Goal: Task Accomplishment & Management: Use online tool/utility

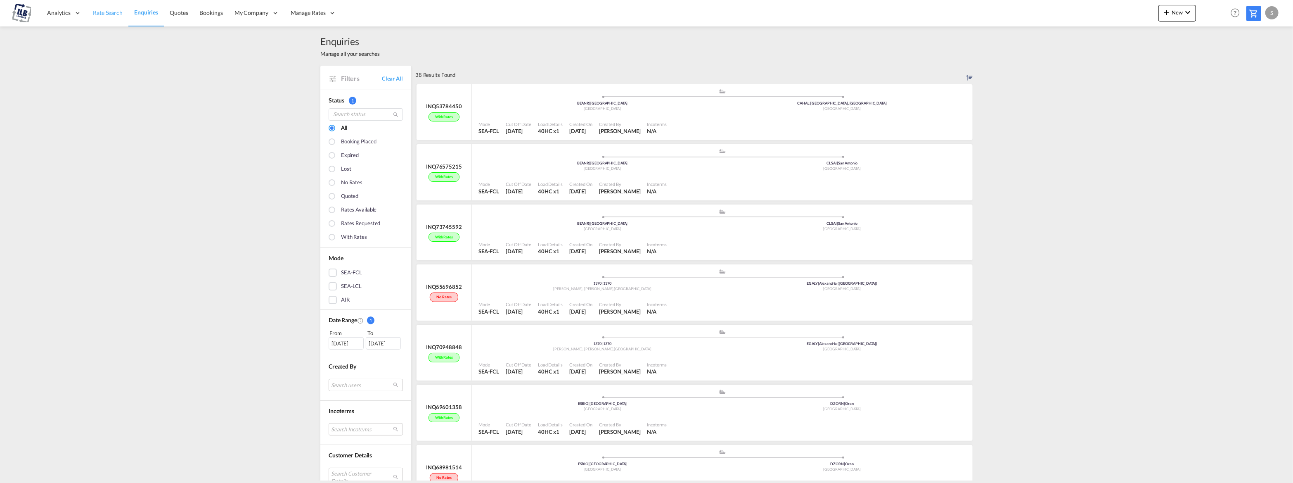
click at [108, 12] on span "Rate Search" at bounding box center [108, 12] width 30 height 7
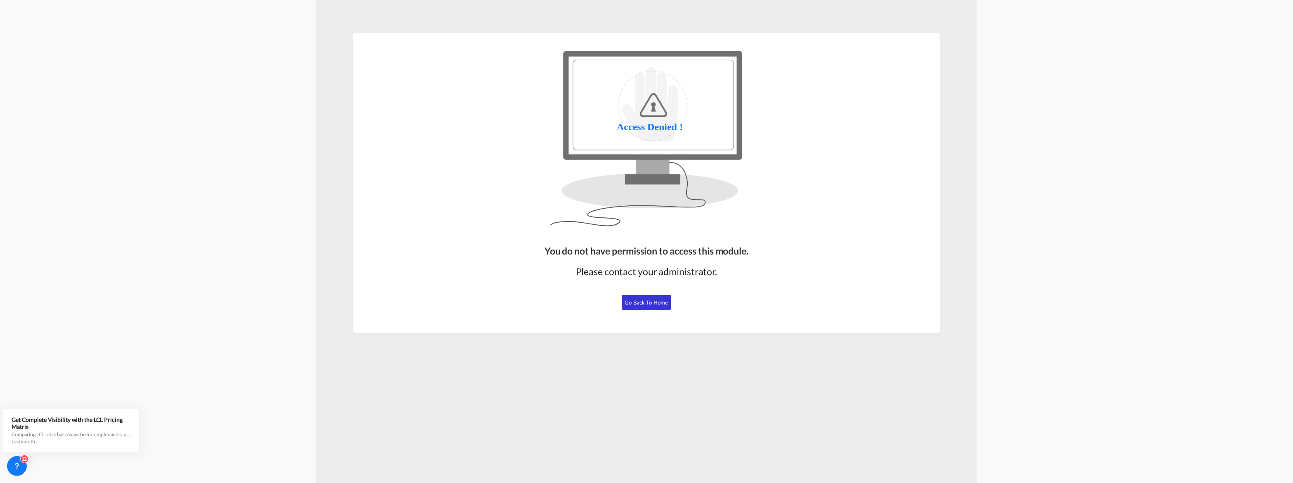
click at [641, 301] on span "Go Back to Home" at bounding box center [646, 302] width 43 height 7
